Goal: Browse casually

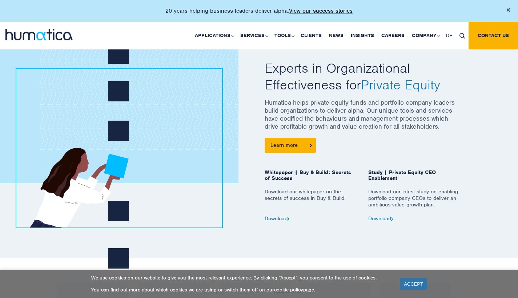
scroll to position [290, 0]
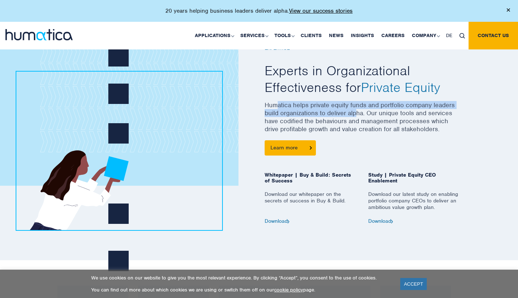
drag, startPoint x: 275, startPoint y: 105, endPoint x: 355, endPoint y: 110, distance: 79.7
click at [355, 110] on p "Humatica helps private equity funds and portfolio company leaders build organiz…" at bounding box center [362, 120] width 196 height 39
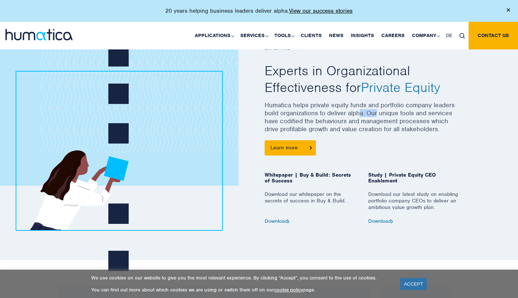
drag, startPoint x: 359, startPoint y: 112, endPoint x: 379, endPoint y: 111, distance: 19.6
click at [379, 111] on p "Humatica helps private equity funds and portfolio company leaders build organiz…" at bounding box center [362, 120] width 196 height 39
click at [364, 114] on p "Humatica helps private equity funds and portfolio company leaders build organiz…" at bounding box center [362, 120] width 196 height 39
drag, startPoint x: 364, startPoint y: 114, endPoint x: 411, endPoint y: 114, distance: 46.1
click at [411, 114] on p "Humatica helps private equity funds and portfolio company leaders build organiz…" at bounding box center [362, 120] width 196 height 39
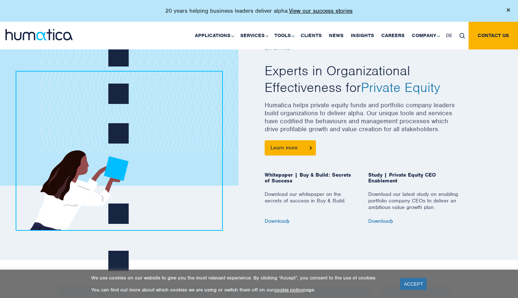
click at [378, 121] on p "Humatica helps private equity funds and portfolio company leaders build organiz…" at bounding box center [362, 120] width 196 height 39
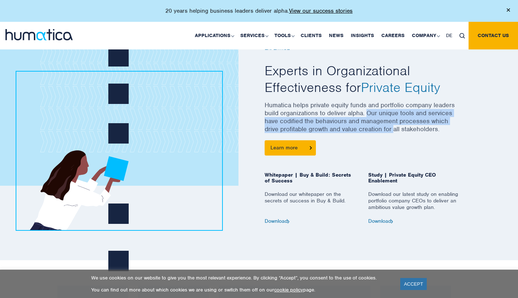
drag, startPoint x: 366, startPoint y: 113, endPoint x: 397, endPoint y: 123, distance: 31.9
click at [396, 123] on p "Humatica helps private equity funds and portfolio company leaders build organiz…" at bounding box center [362, 120] width 196 height 39
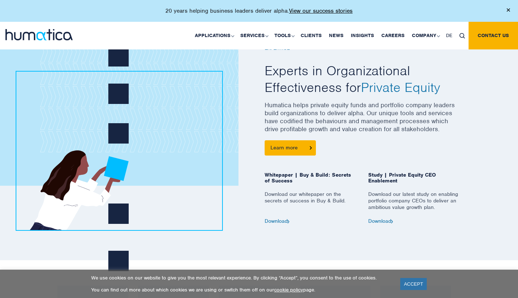
click at [377, 123] on p "Humatica helps private equity funds and portfolio company leaders build organiz…" at bounding box center [362, 120] width 196 height 39
